Goal: Transaction & Acquisition: Obtain resource

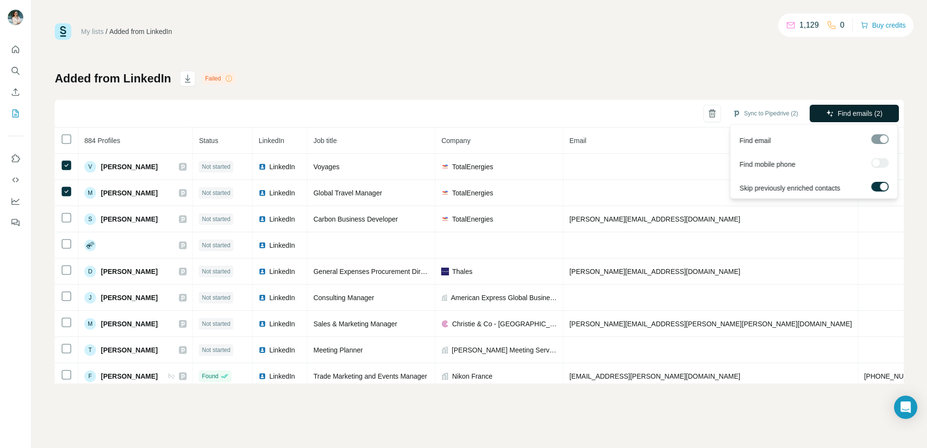
click at [889, 116] on button "Find emails (2)" at bounding box center [853, 113] width 89 height 17
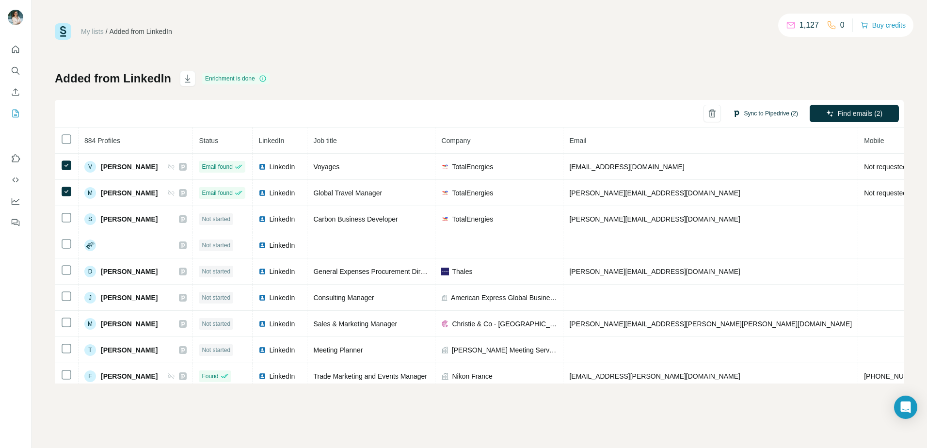
click at [740, 115] on button "Sync to Pipedrive (2)" at bounding box center [764, 113] width 79 height 15
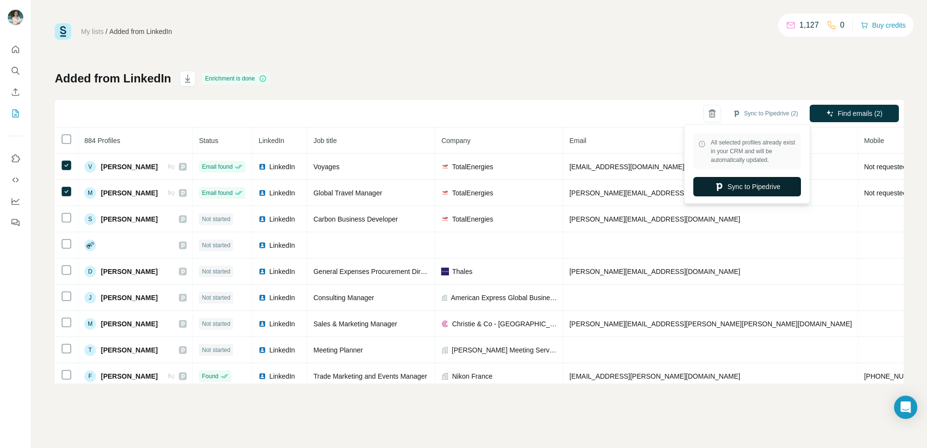
click at [778, 181] on button "Sync to Pipedrive" at bounding box center [747, 186] width 108 height 19
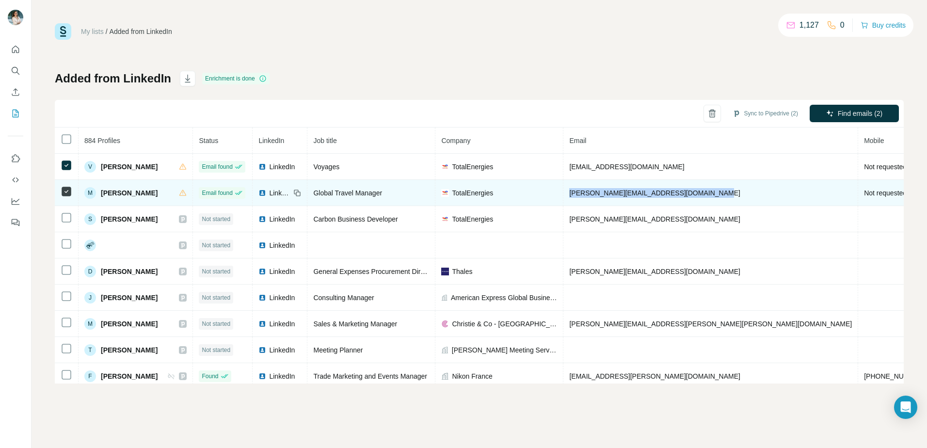
drag, startPoint x: 708, startPoint y: 192, endPoint x: 576, endPoint y: 185, distance: 132.0
click at [576, 185] on td "[PERSON_NAME][EMAIL_ADDRESS][DOMAIN_NAME]" at bounding box center [710, 193] width 295 height 26
copy span "[PERSON_NAME][EMAIL_ADDRESS][DOMAIN_NAME]"
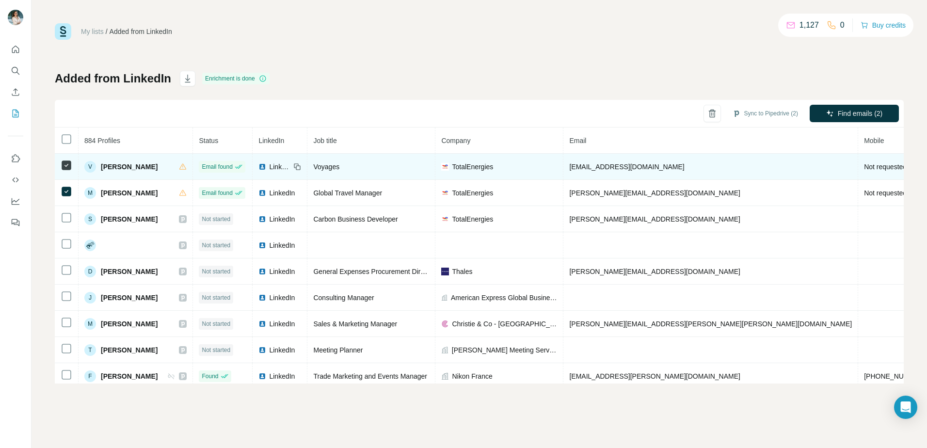
click at [675, 163] on td "[EMAIL_ADDRESS][DOMAIN_NAME]" at bounding box center [710, 167] width 295 height 26
drag, startPoint x: 674, startPoint y: 168, endPoint x: 577, endPoint y: 168, distance: 96.9
click at [577, 168] on td "[EMAIL_ADDRESS][DOMAIN_NAME]" at bounding box center [710, 167] width 295 height 26
copy span "[EMAIL_ADDRESS][DOMAIN_NAME]"
